Goal: Obtain resource: Download file/media

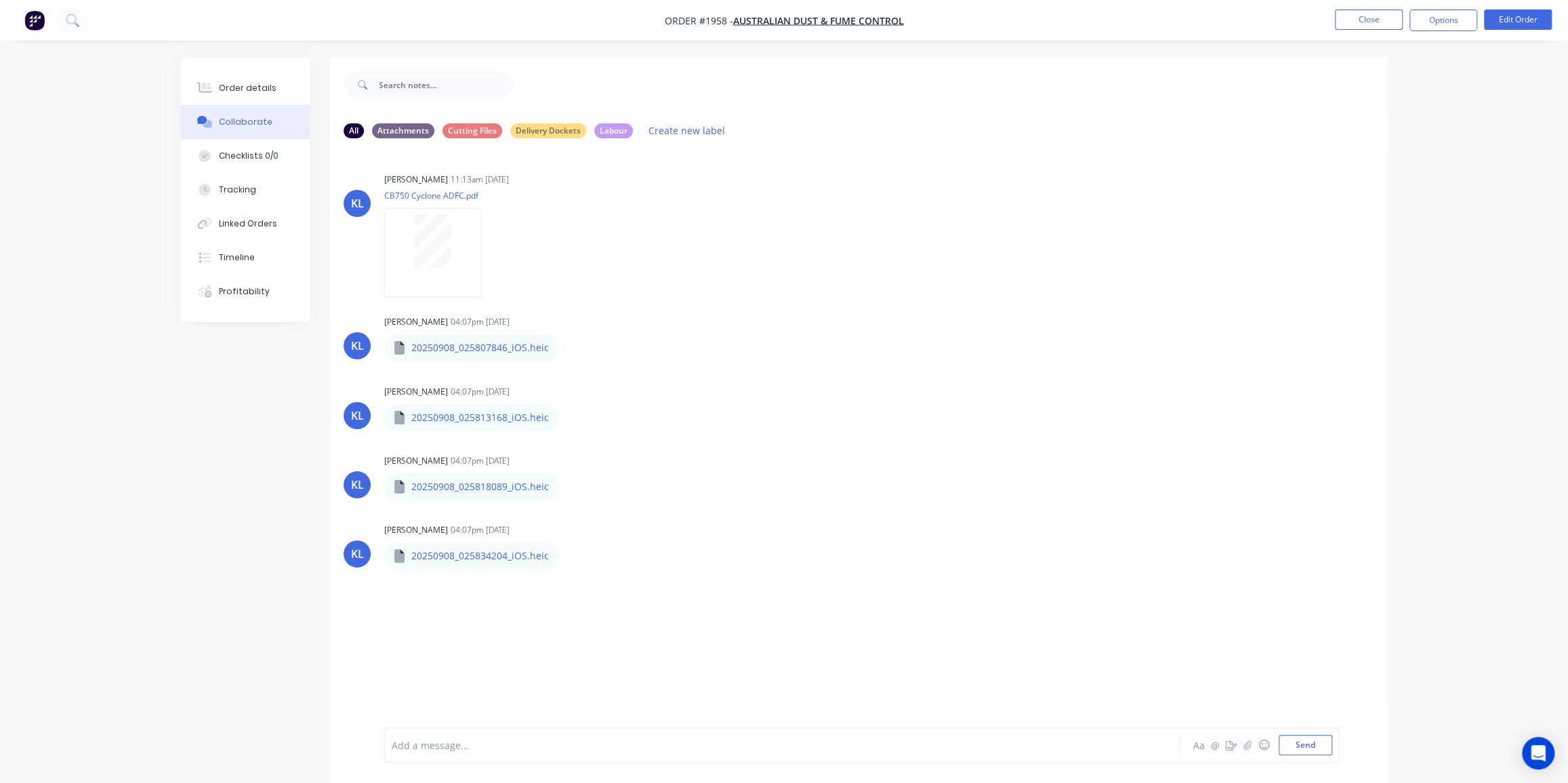
click at [42, 22] on img "button" at bounding box center [34, 20] width 20 height 20
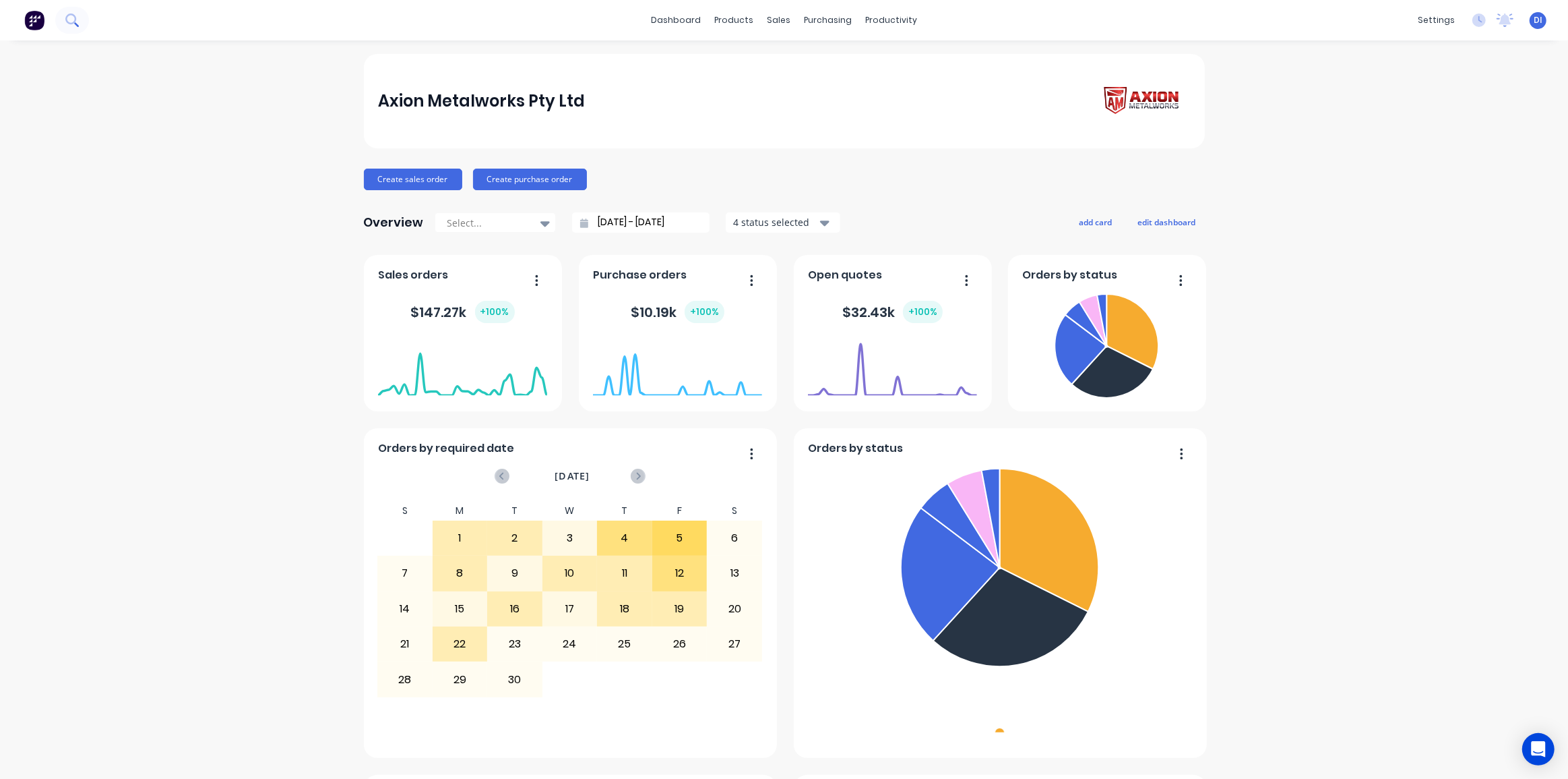
click at [68, 22] on icon at bounding box center [70, 18] width 11 height 11
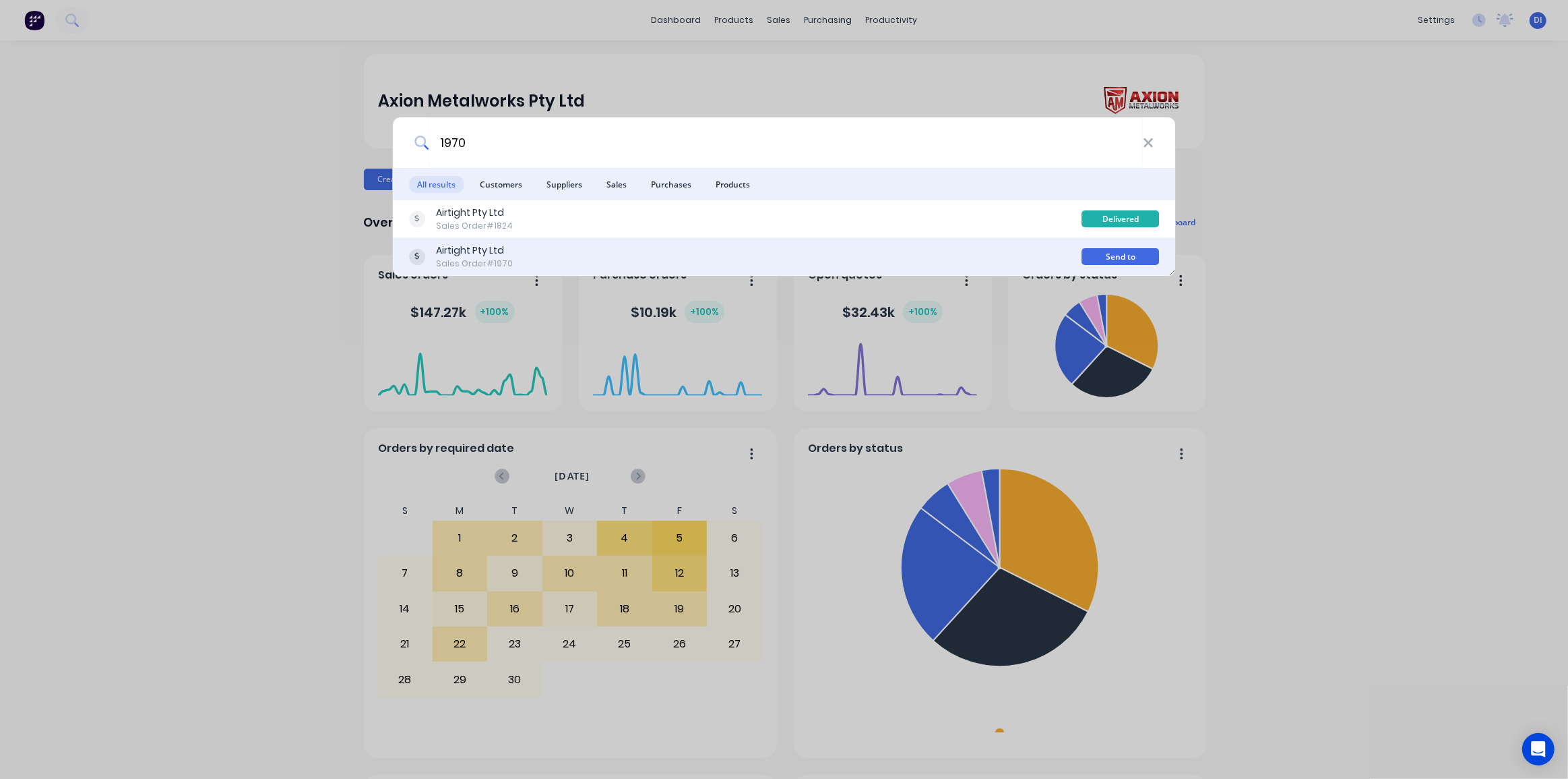
type input "1970"
click at [664, 252] on div "Airtight Pty Ltd Sales Order #1970" at bounding box center [745, 256] width 673 height 26
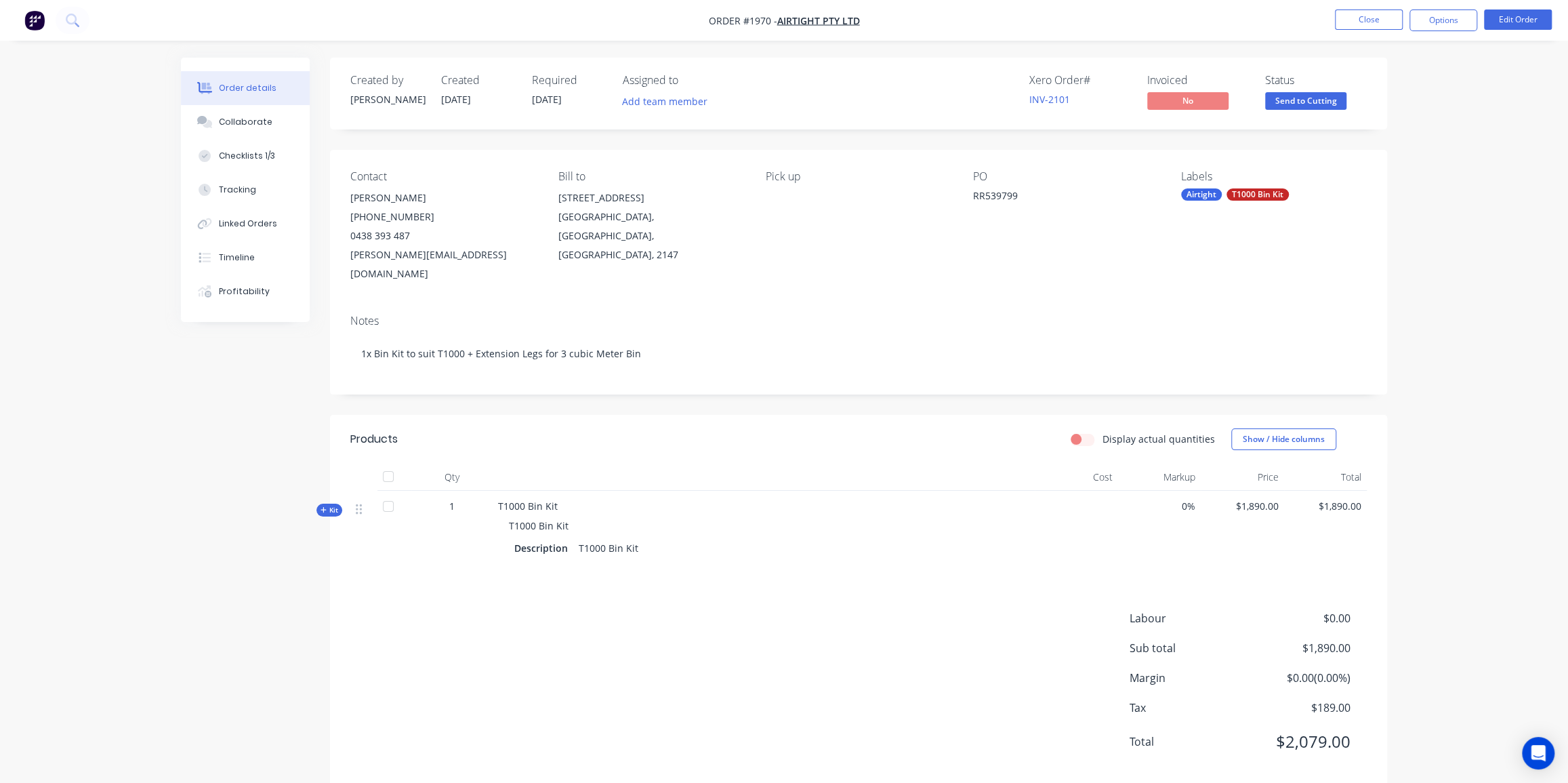
click at [291, 384] on div "Created by [PERSON_NAME] Created [DATE] Required [DATE] Assigned to Add team me…" at bounding box center [784, 433] width 1206 height 750
click at [335, 505] on span "Kit" at bounding box center [330, 509] width 17 height 11
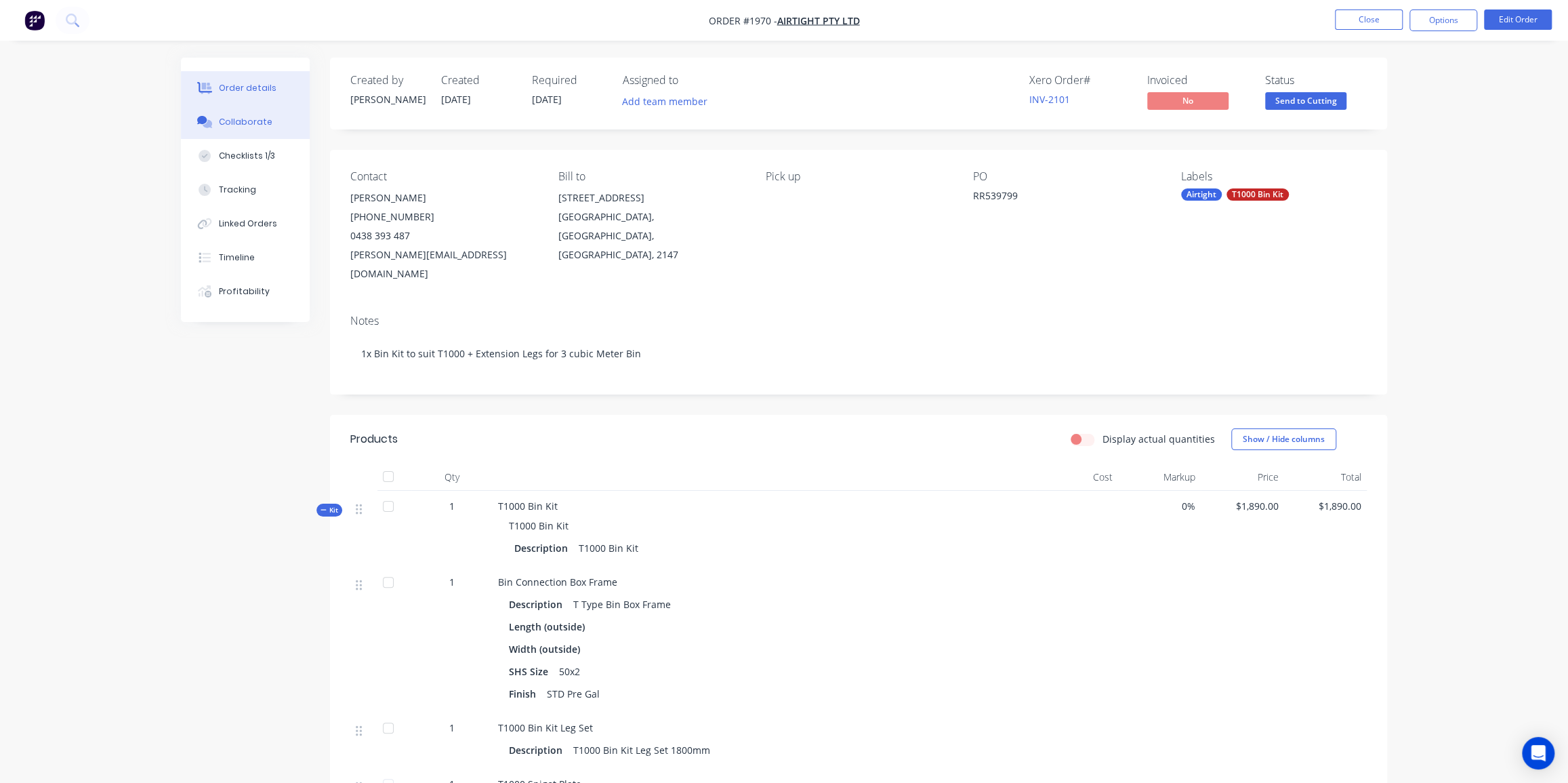
click at [253, 119] on div "Collaborate" at bounding box center [245, 122] width 53 height 13
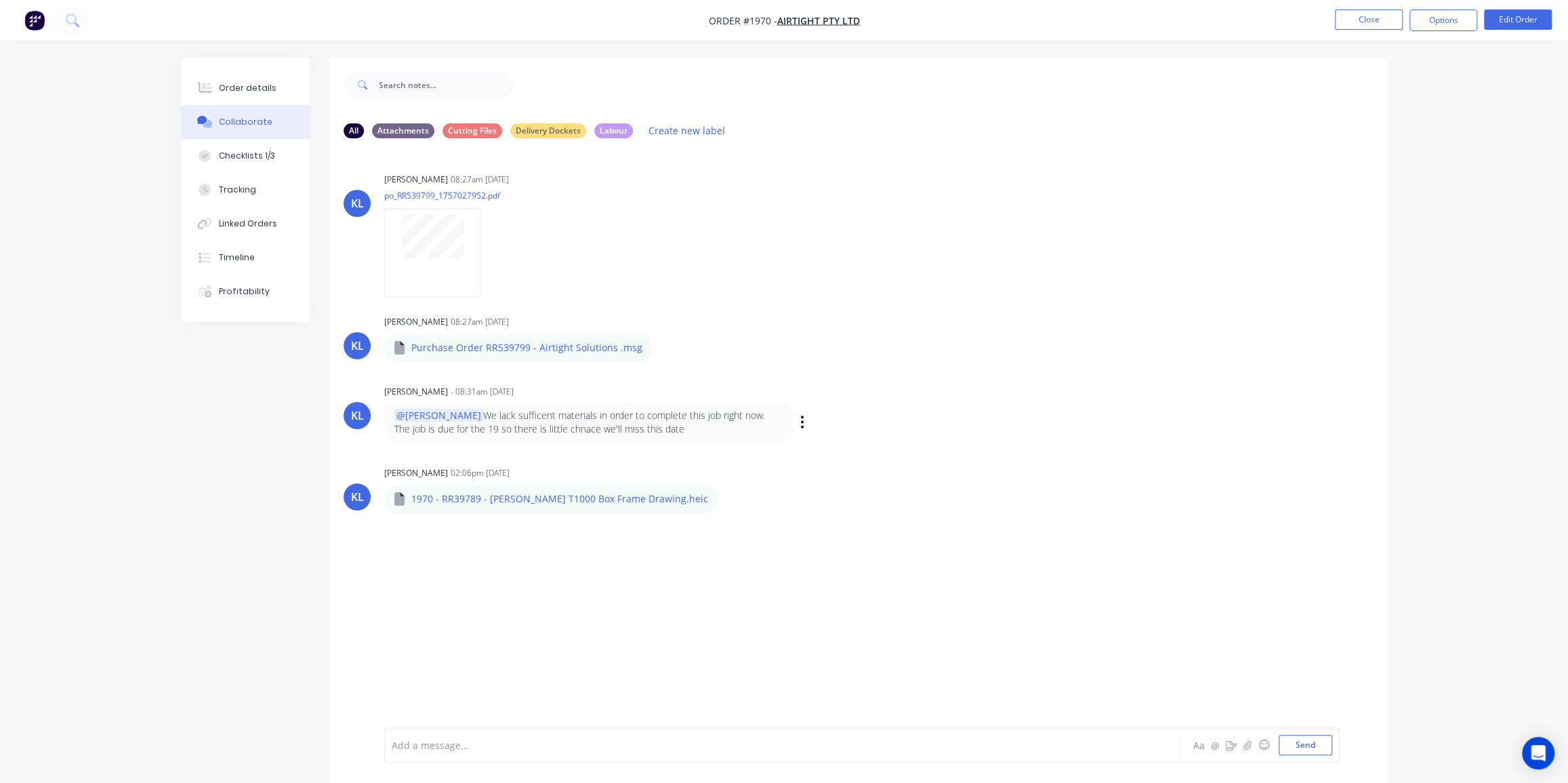
scroll to position [20, 0]
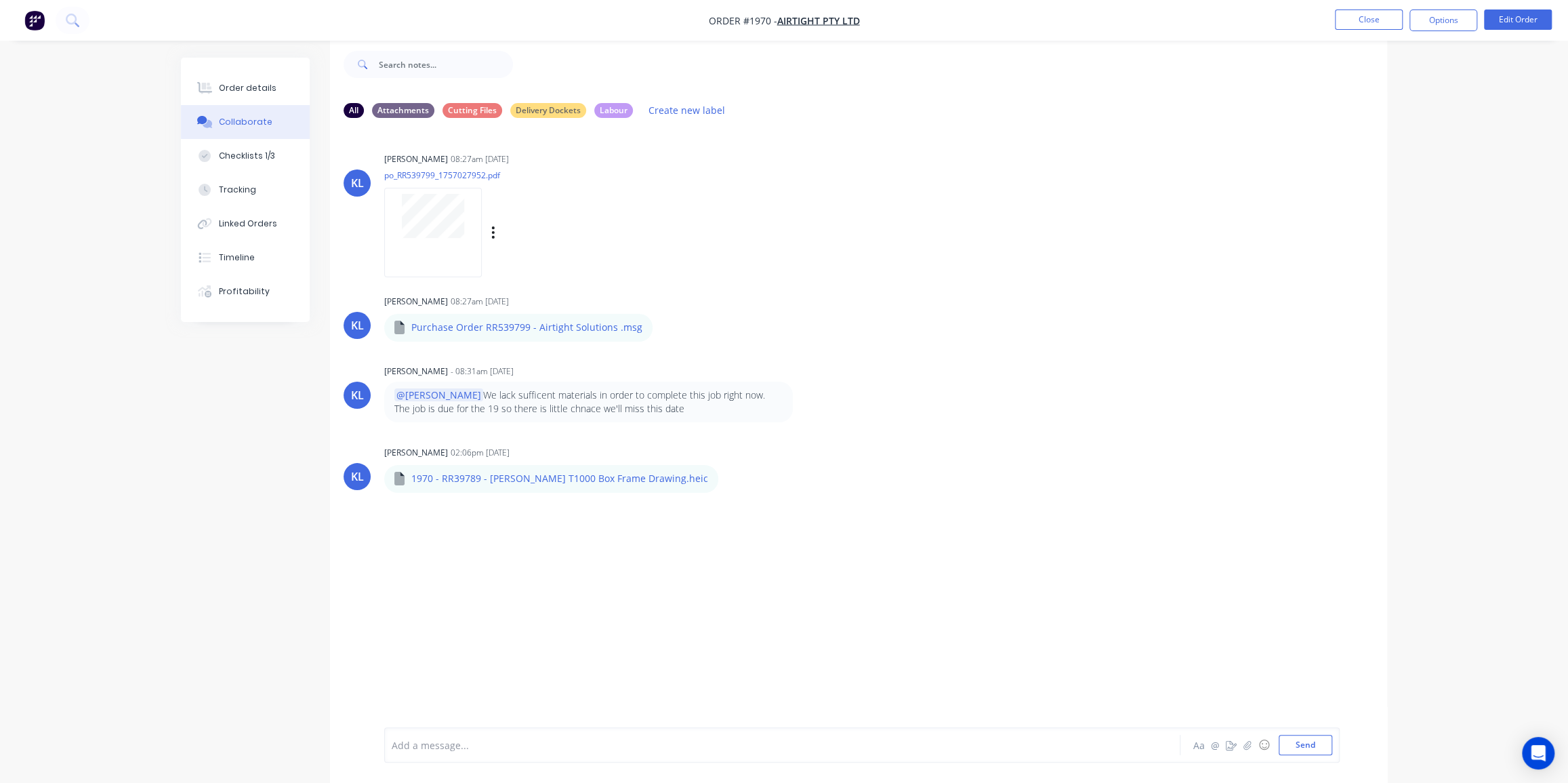
click at [421, 176] on p "po_RR539799_1757027952.pdf" at bounding box center [508, 175] width 248 height 12
click at [422, 176] on p "po_RR539799_1757027952.pdf" at bounding box center [508, 175] width 248 height 12
drag, startPoint x: 434, startPoint y: 175, endPoint x: 400, endPoint y: 176, distance: 34.0
click at [397, 176] on p "po_RR539799_1757027952.pdf" at bounding box center [508, 175] width 248 height 12
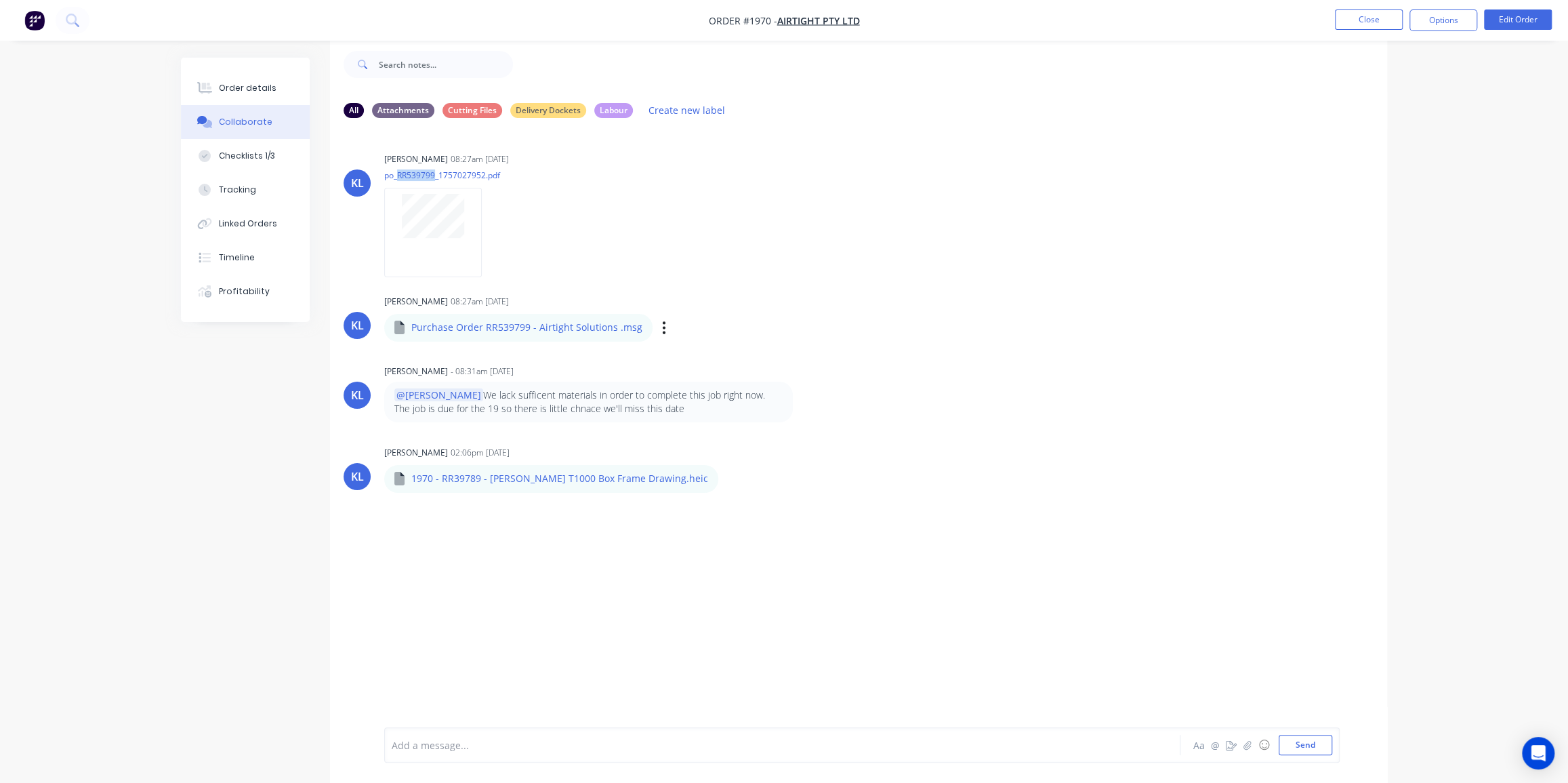
copy p "RR539799"
